Goal: Task Accomplishment & Management: Manage account settings

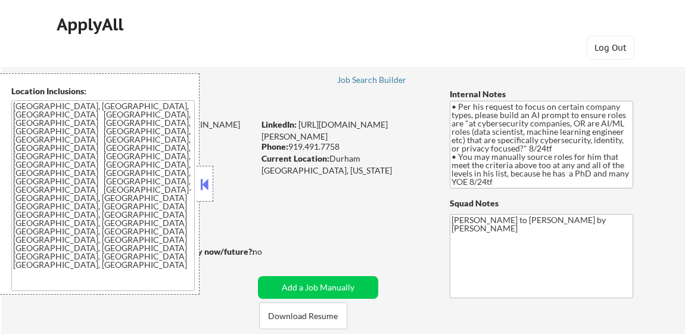
select select ""pending""
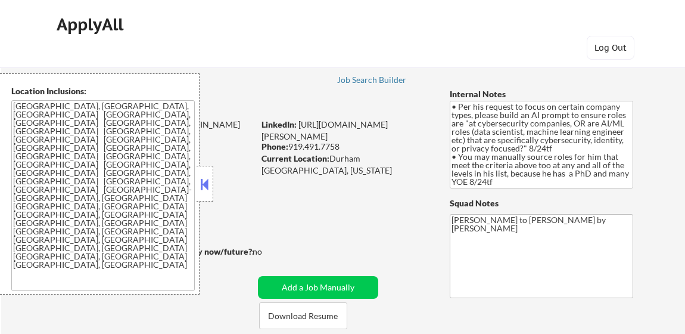
select select ""pending""
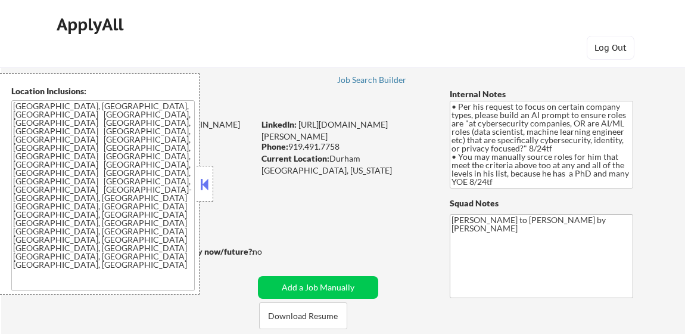
select select ""pending""
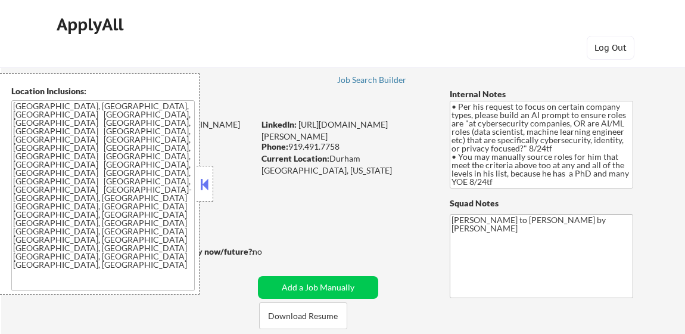
select select ""pending""
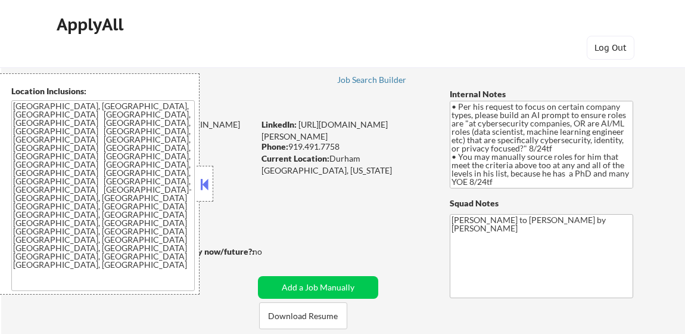
select select ""pending""
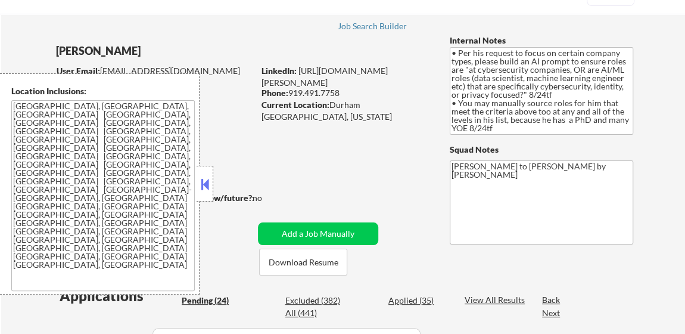
click at [202, 185] on button at bounding box center [204, 184] width 13 height 18
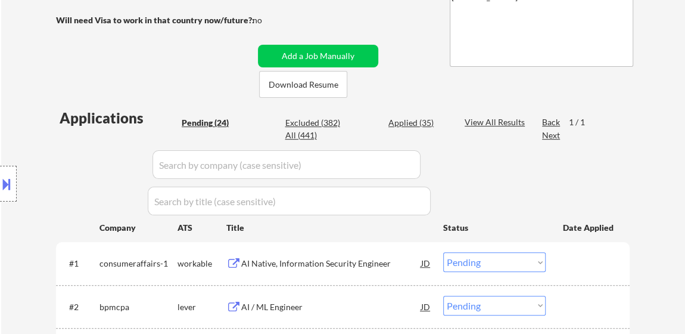
scroll to position [270, 0]
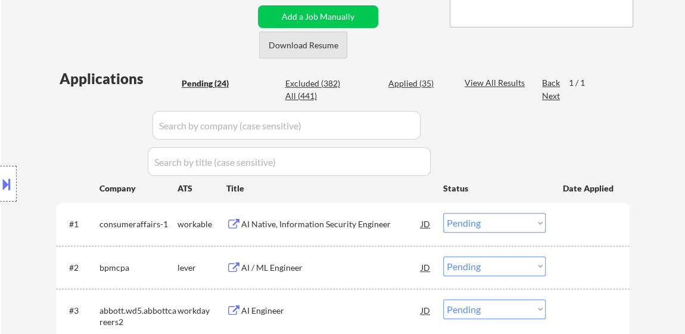
click at [316, 47] on button "Download Resume" at bounding box center [303, 45] width 88 height 27
click at [295, 226] on div "AI Native, Information Security Engineer" at bounding box center [331, 224] width 180 height 12
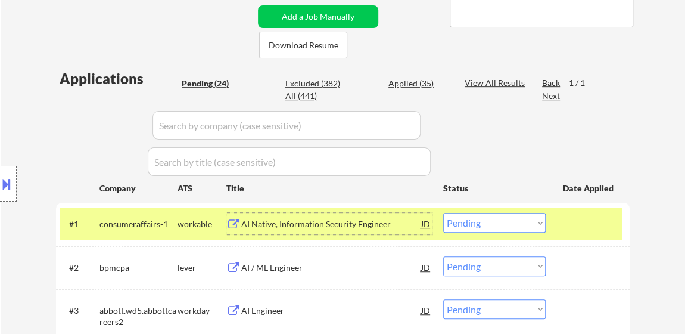
click at [285, 260] on div "AI / ML Engineer" at bounding box center [331, 266] width 180 height 21
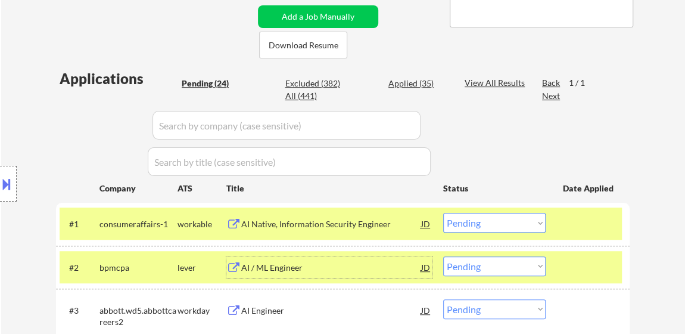
click at [487, 225] on select "Choose an option... Pending Applied Excluded (Questions) Excluded (Expired) Exc…" at bounding box center [494, 223] width 102 height 20
click at [443, 213] on select "Choose an option... Pending Applied Excluded (Questions) Excluded (Expired) Exc…" at bounding box center [494, 223] width 102 height 20
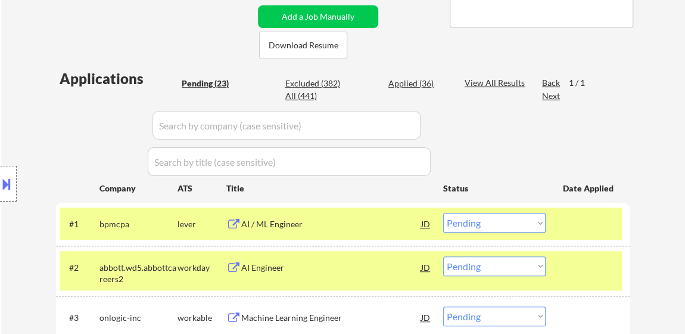
click at [468, 228] on select "Choose an option... Pending Applied Excluded (Questions) Excluded (Expired) Exc…" at bounding box center [494, 223] width 102 height 20
click at [443, 213] on select "Choose an option... Pending Applied Excluded (Questions) Excluded (Expired) Exc…" at bounding box center [494, 223] width 102 height 20
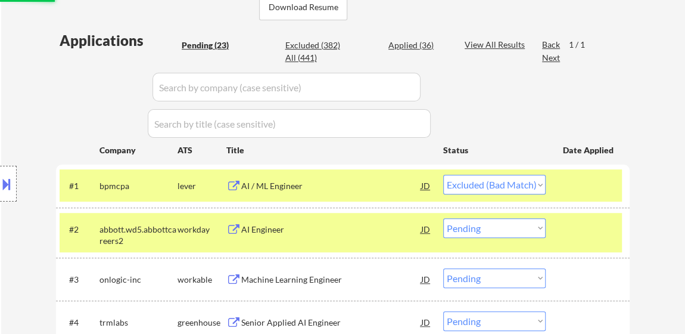
scroll to position [325, 0]
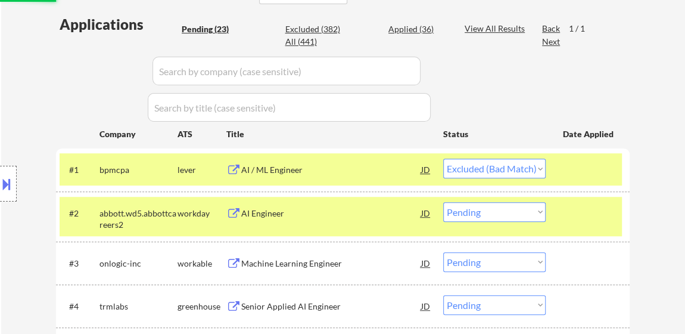
click at [268, 215] on div "AI Engineer" at bounding box center [331, 213] width 180 height 12
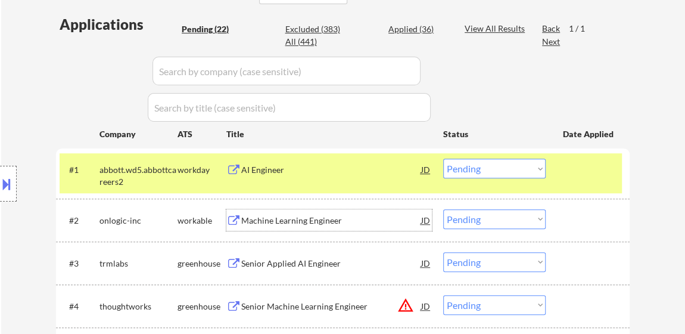
click at [528, 161] on select "Choose an option... Pending Applied Excluded (Questions) Excluded (Expired) Exc…" at bounding box center [494, 168] width 102 height 20
click at [443, 158] on select "Choose an option... Pending Applied Excluded (Questions) Excluded (Expired) Exc…" at bounding box center [494, 168] width 102 height 20
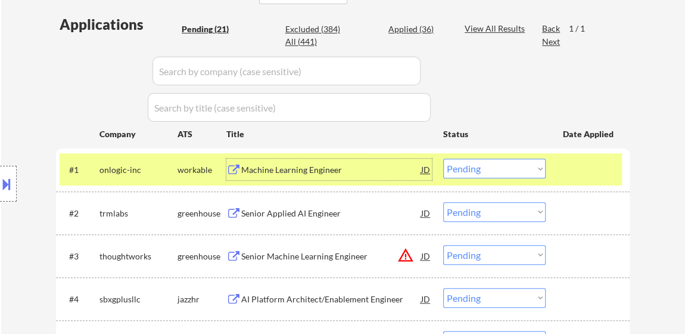
click at [283, 167] on div "Machine Learning Engineer" at bounding box center [331, 170] width 180 height 12
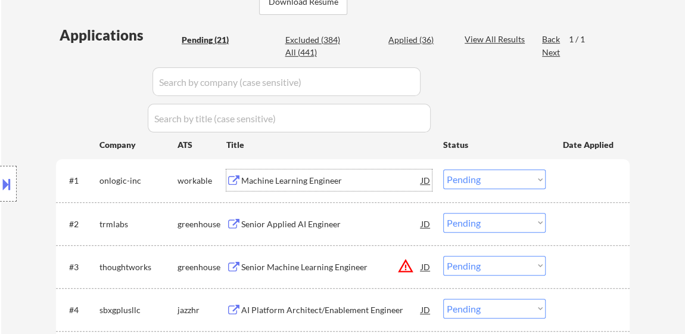
scroll to position [379, 0]
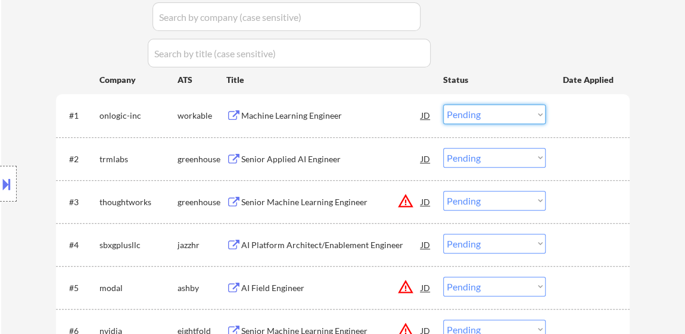
click at [464, 115] on select "Choose an option... Pending Applied Excluded (Questions) Excluded (Expired) Exc…" at bounding box center [494, 114] width 102 height 20
click at [443, 104] on select "Choose an option... Pending Applied Excluded (Questions) Excluded (Expired) Exc…" at bounding box center [494, 114] width 102 height 20
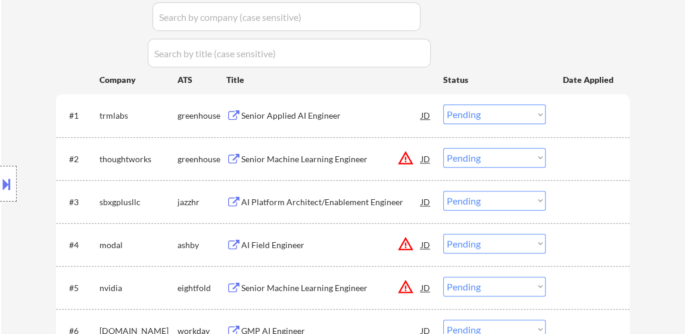
click at [324, 120] on div "Senior Applied AI Engineer" at bounding box center [331, 116] width 180 height 12
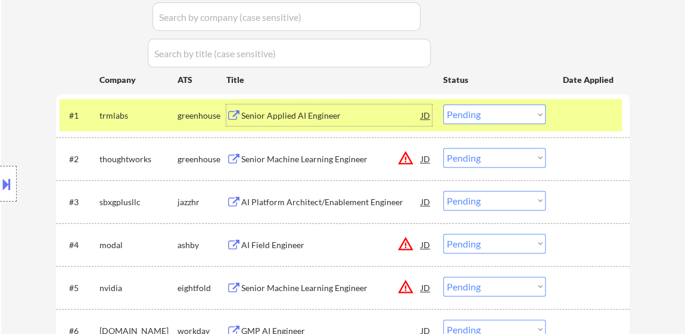
click at [474, 114] on select "Choose an option... Pending Applied Excluded (Questions) Excluded (Expired) Exc…" at bounding box center [494, 114] width 102 height 20
click at [443, 104] on select "Choose an option... Pending Applied Excluded (Questions) Excluded (Expired) Exc…" at bounding box center [494, 114] width 102 height 20
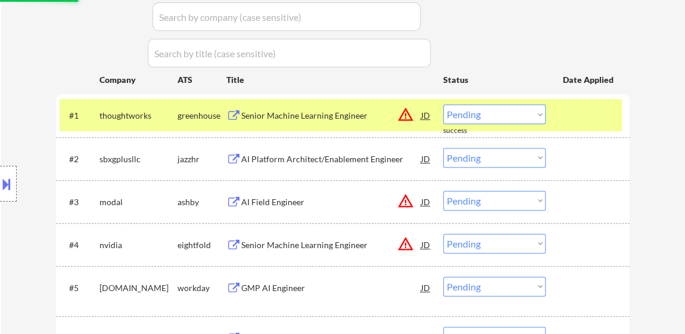
click at [562, 127] on div "#1 thoughtworks greenhouse Senior Machine Learning Engineer JD warning_amber Ch…" at bounding box center [341, 115] width 562 height 32
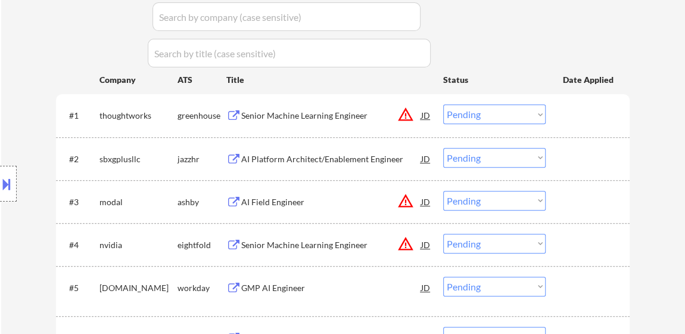
click at [341, 104] on div "Senior Machine Learning Engineer" at bounding box center [331, 114] width 180 height 21
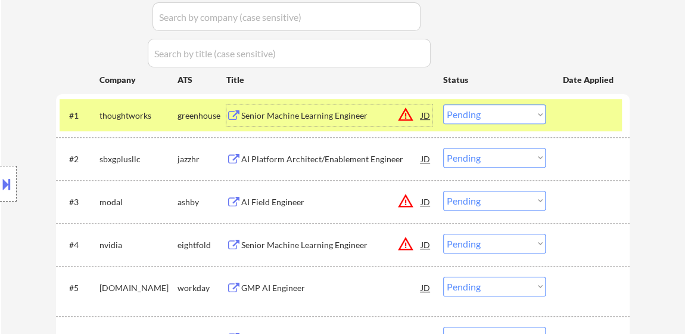
click at [471, 106] on select "Choose an option... Pending Applied Excluded (Questions) Excluded (Expired) Exc…" at bounding box center [494, 114] width 102 height 20
click at [443, 104] on select "Choose an option... Pending Applied Excluded (Questions) Excluded (Expired) Exc…" at bounding box center [494, 114] width 102 height 20
select select ""pending""
